Goal: Transaction & Acquisition: Purchase product/service

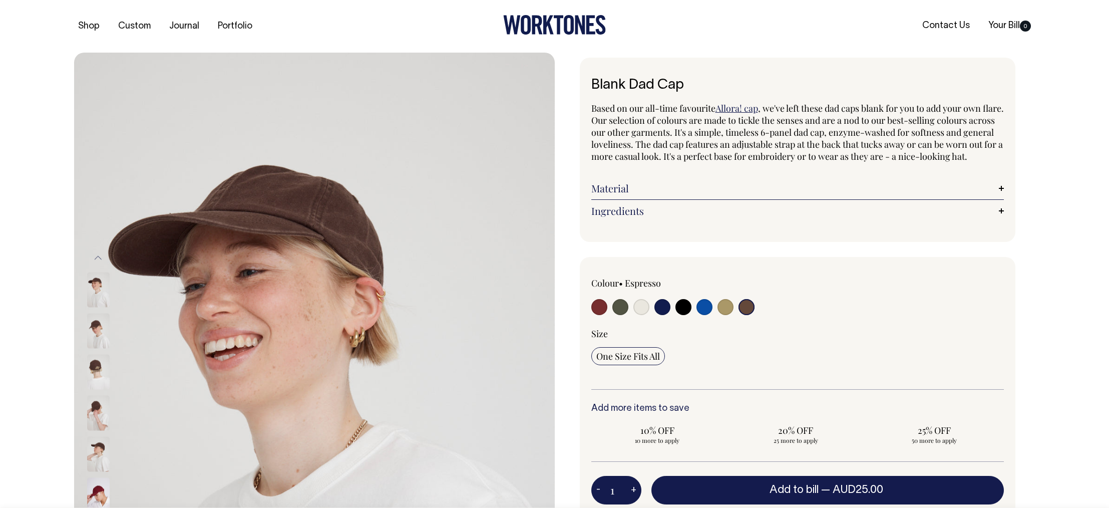
select select "Espresso"
drag, startPoint x: 594, startPoint y: 317, endPoint x: 627, endPoint y: 326, distance: 33.8
click at [594, 315] on input "radio" at bounding box center [599, 307] width 16 height 16
radio input "true"
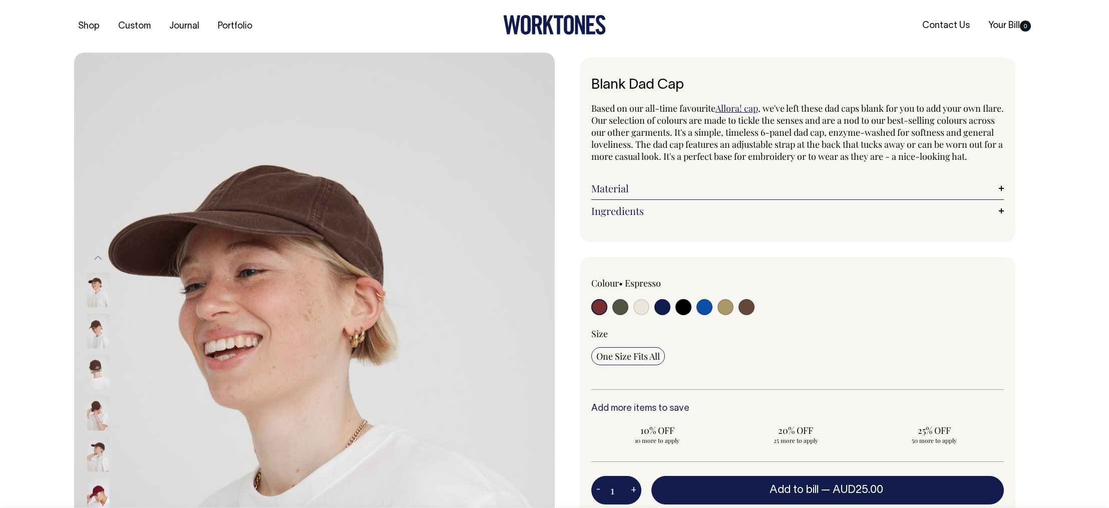
select select "Burgundy"
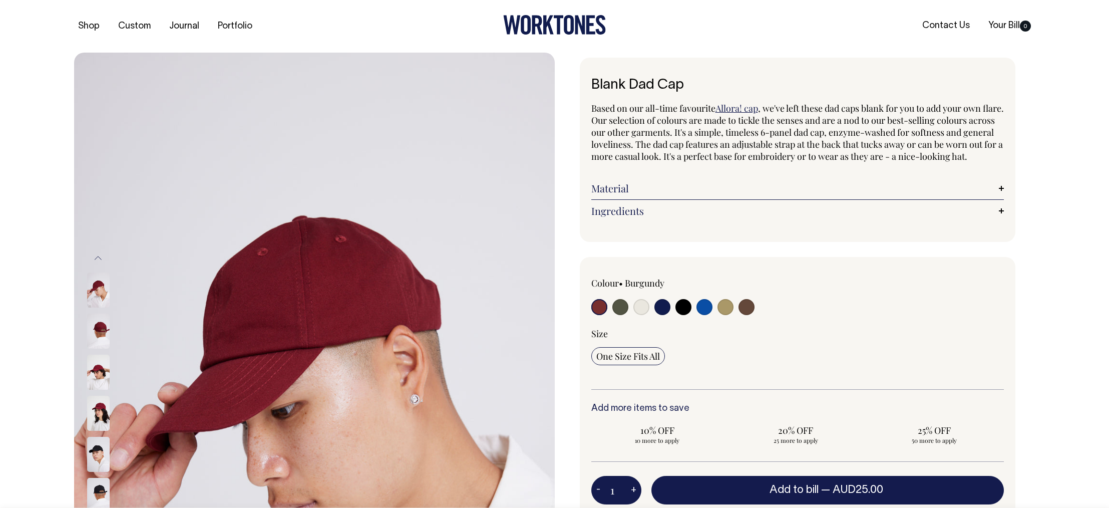
click at [621, 315] on input "radio" at bounding box center [620, 307] width 16 height 16
radio input "true"
select select "Olive"
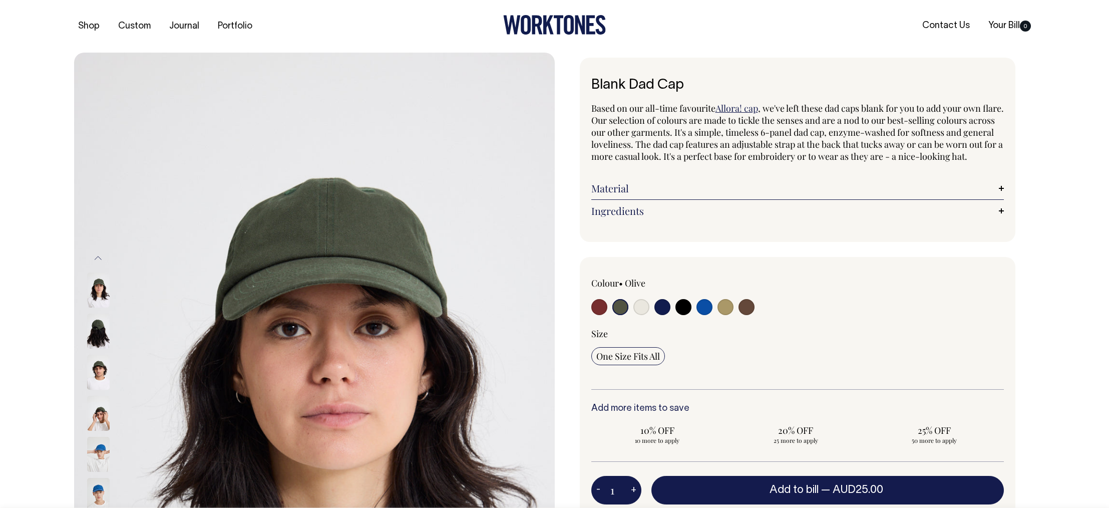
click at [667, 315] on input "radio" at bounding box center [662, 307] width 16 height 16
radio input "true"
select select "Dark Navy"
